Goal: Navigation & Orientation: Find specific page/section

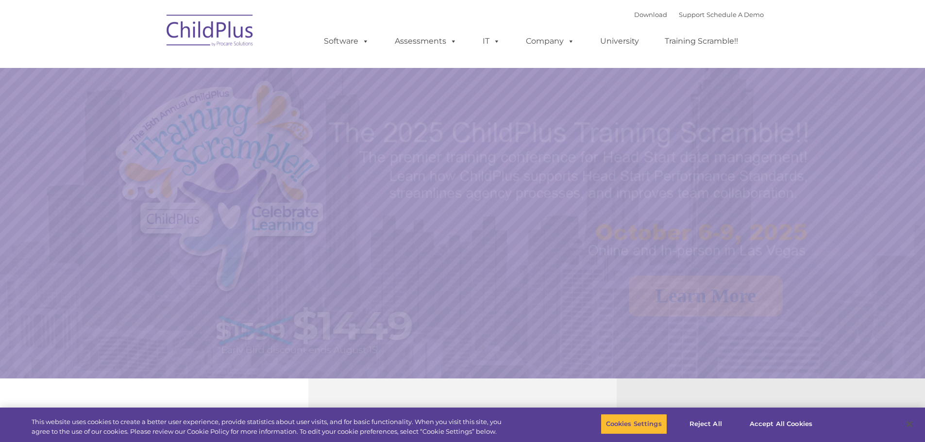
select select "MEDIUM"
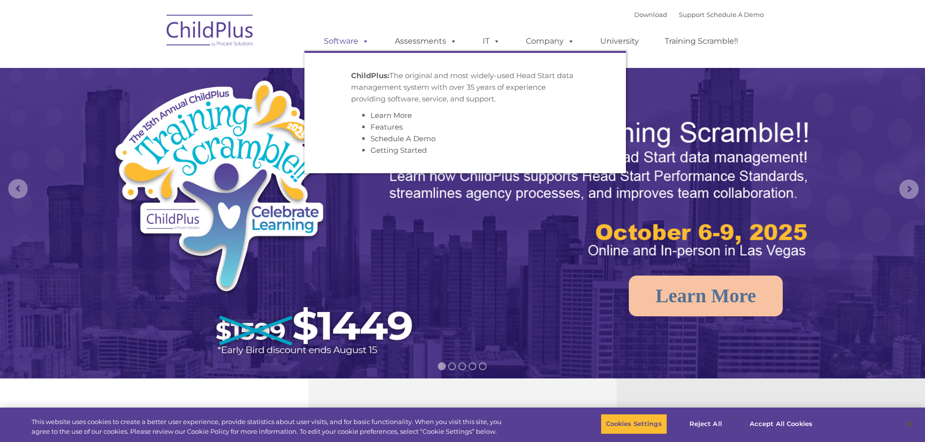
click at [363, 38] on span at bounding box center [363, 40] width 11 height 9
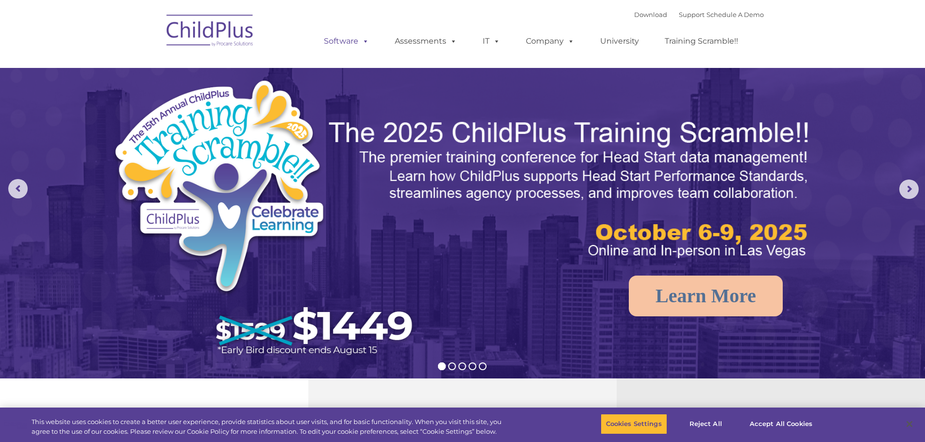
click at [363, 38] on span at bounding box center [363, 40] width 11 height 9
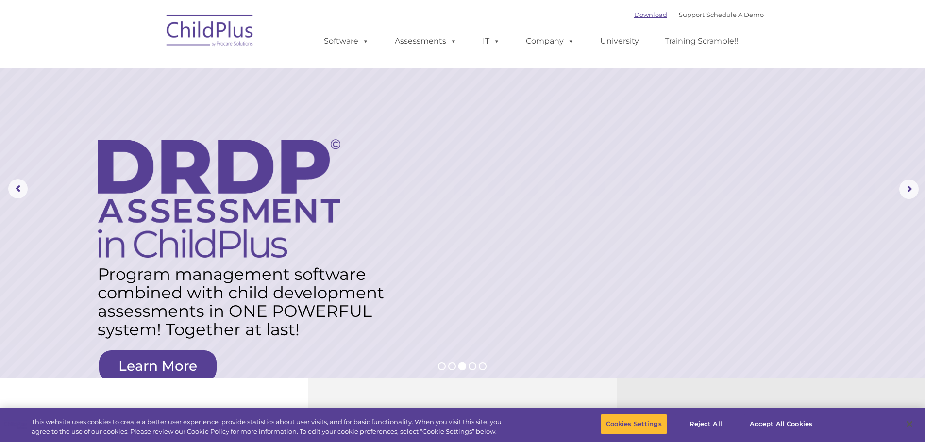
click at [635, 16] on link "Download" at bounding box center [650, 15] width 33 height 8
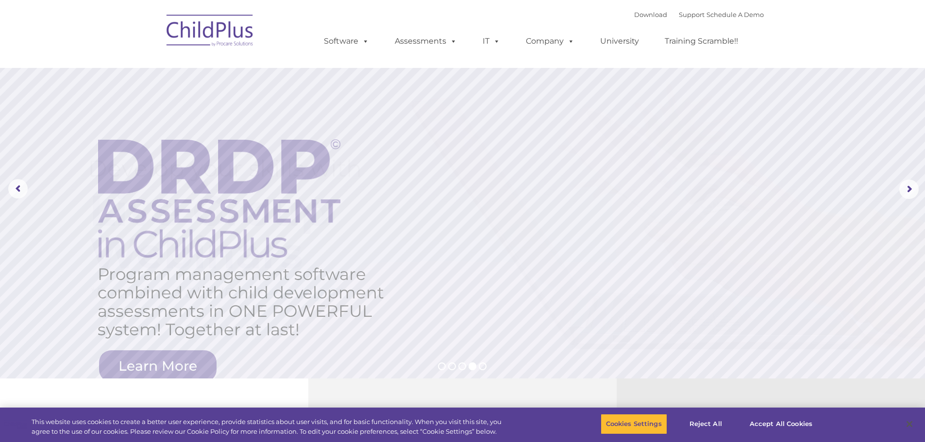
click at [215, 23] on img at bounding box center [210, 32] width 97 height 49
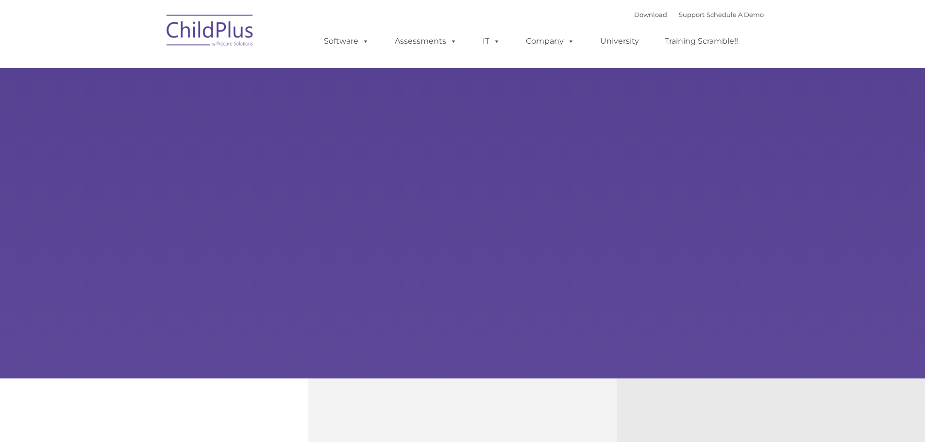
type input ""
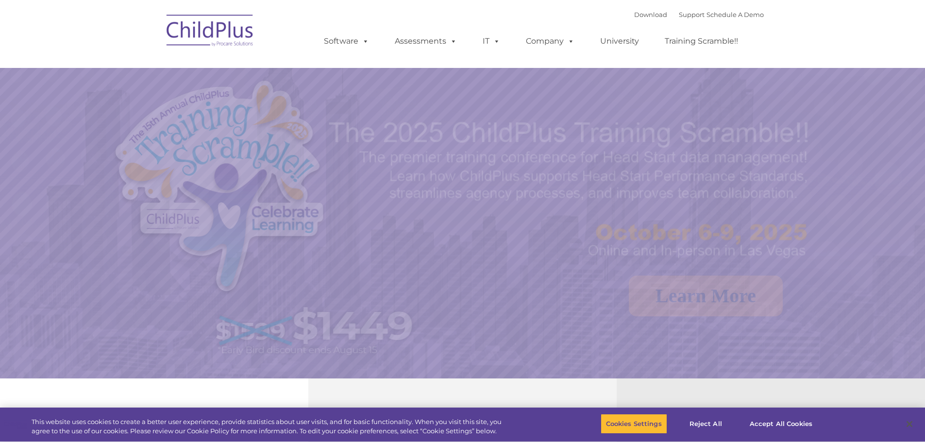
select select "MEDIUM"
